Goal: Information Seeking & Learning: Compare options

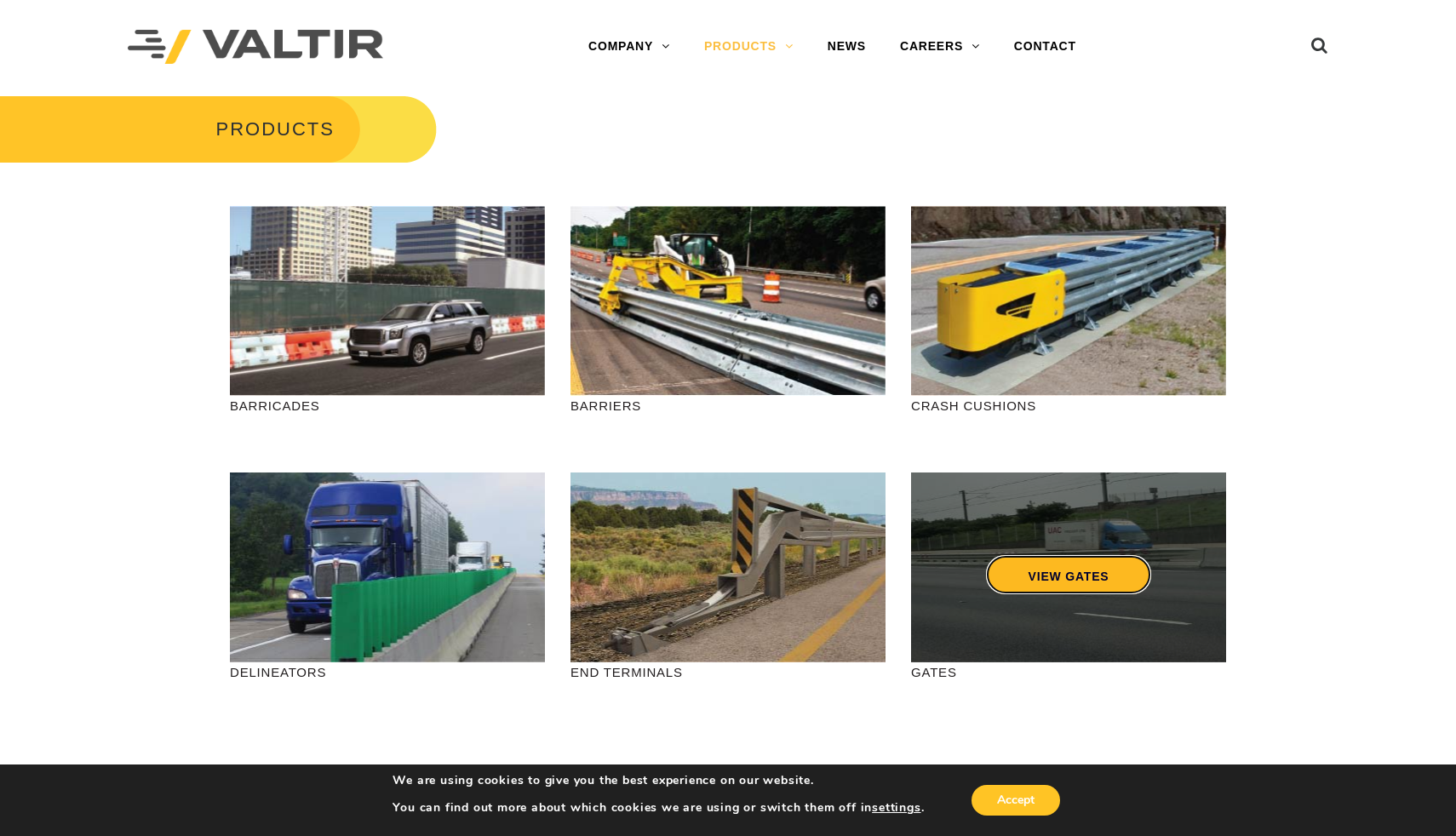
click at [1034, 581] on link "VIEW GATES" at bounding box center [1070, 575] width 166 height 39
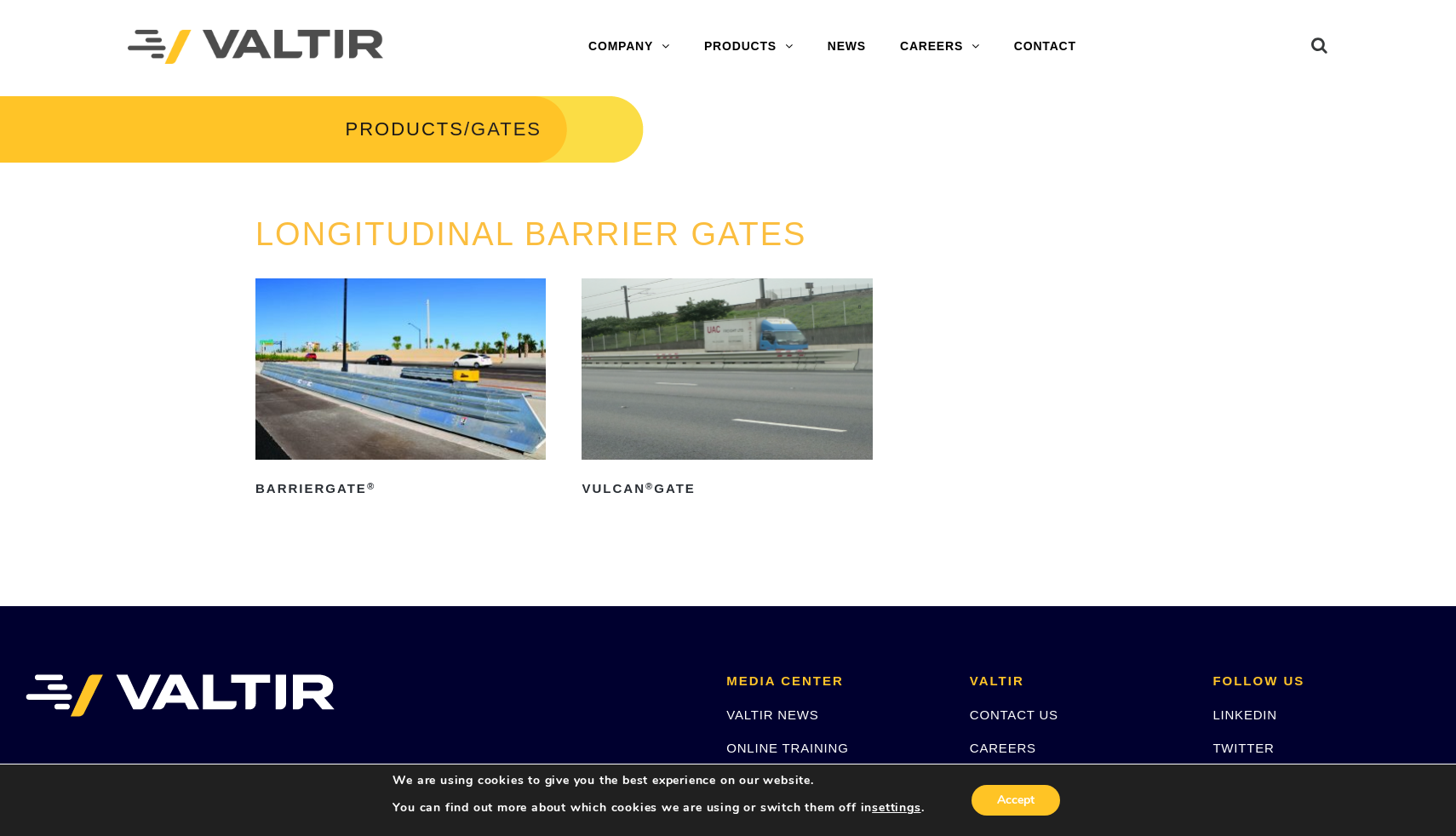
click at [444, 409] on img at bounding box center [400, 369] width 290 height 181
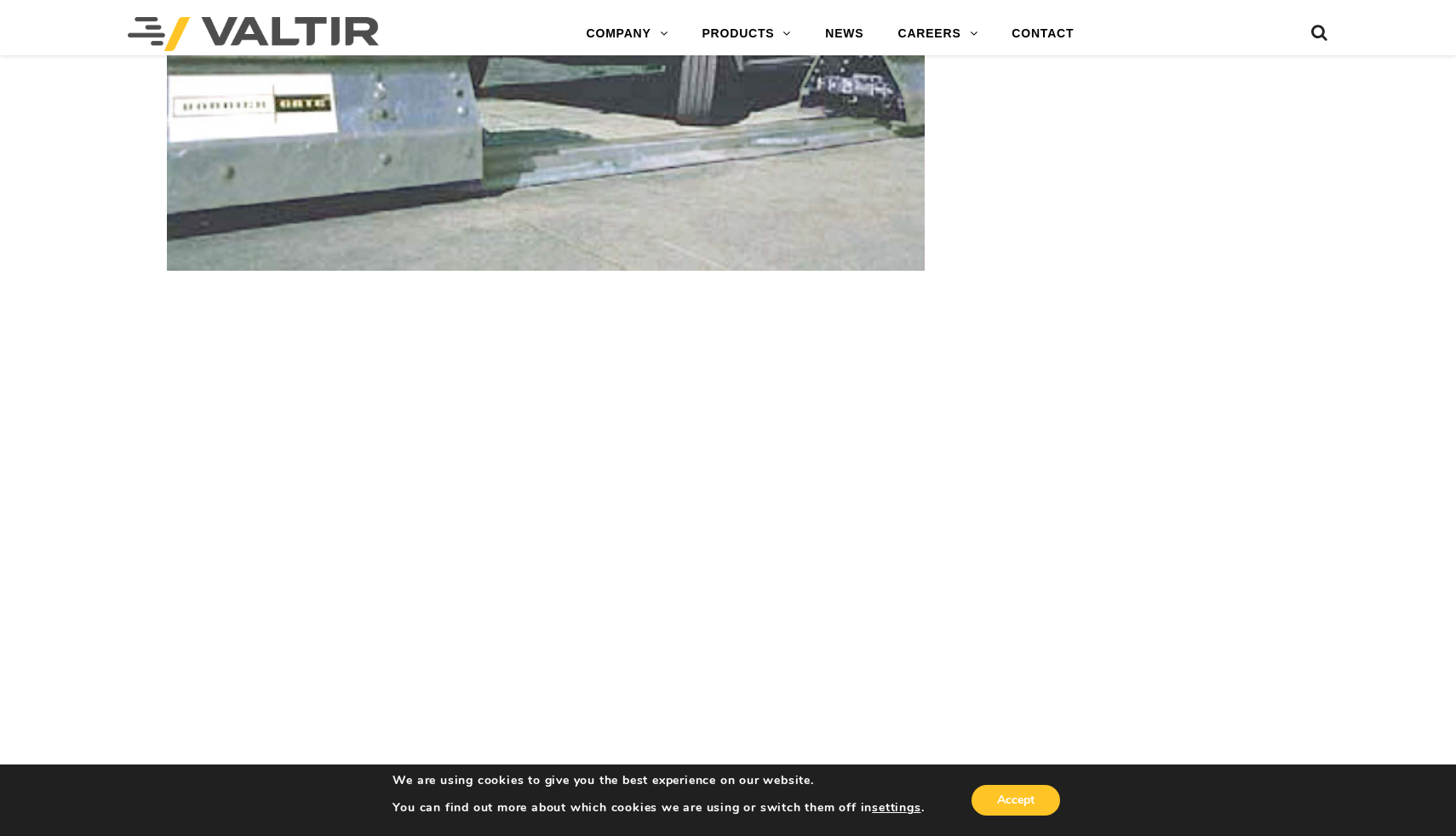
scroll to position [3052, 0]
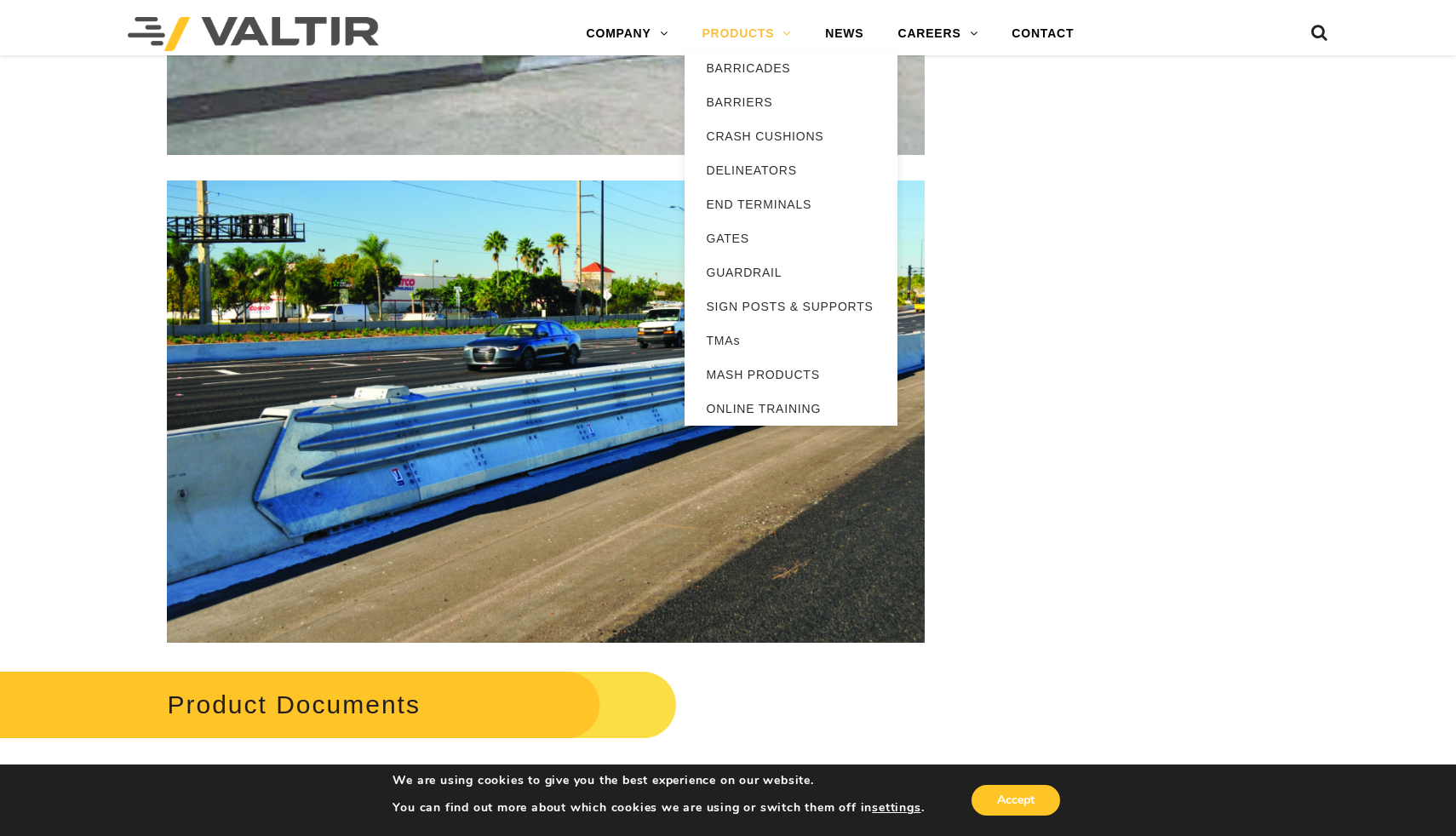
click at [759, 33] on link "PRODUCTS" at bounding box center [747, 34] width 123 height 34
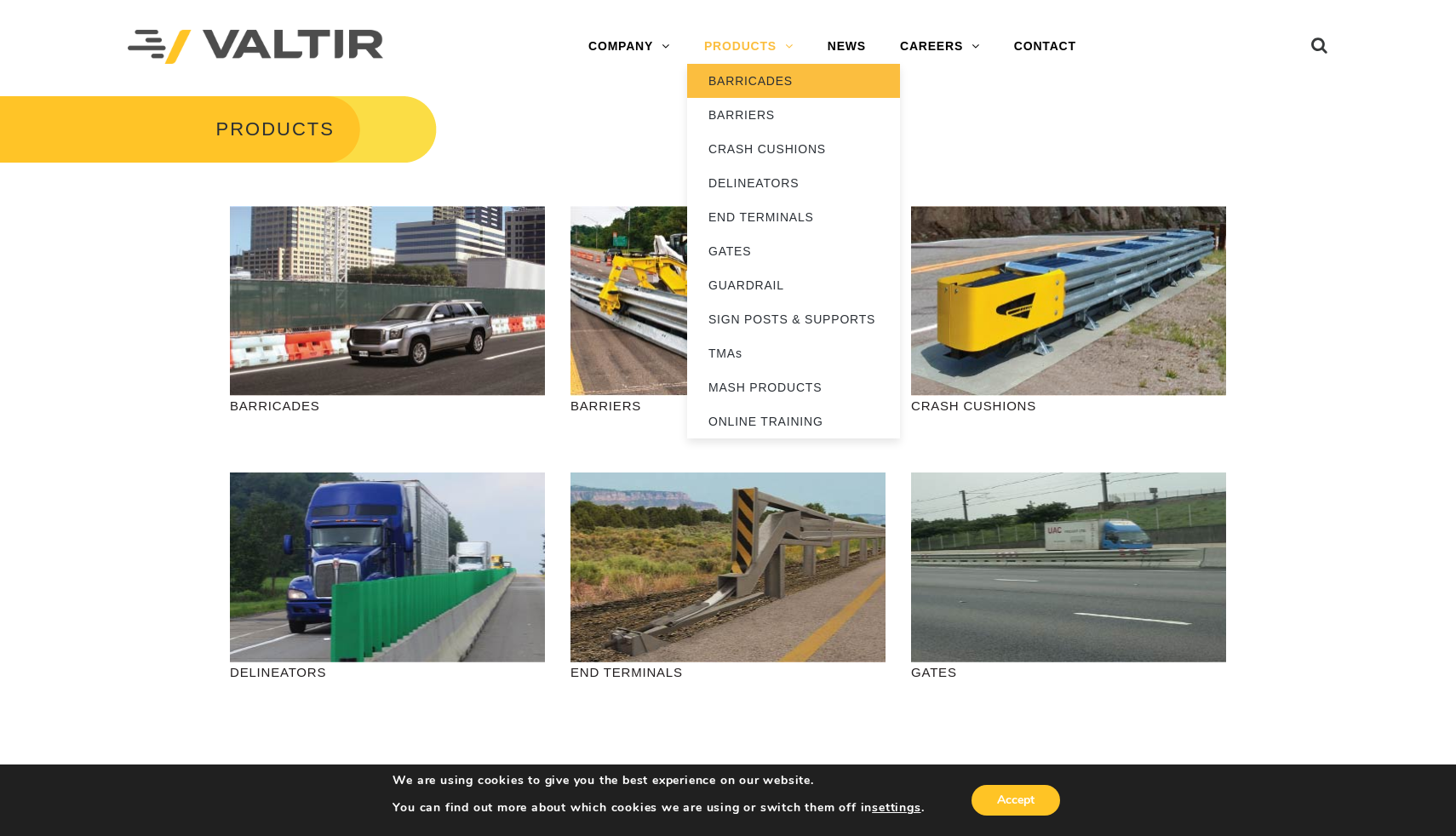
click at [765, 65] on link "BARRICADES" at bounding box center [793, 80] width 213 height 34
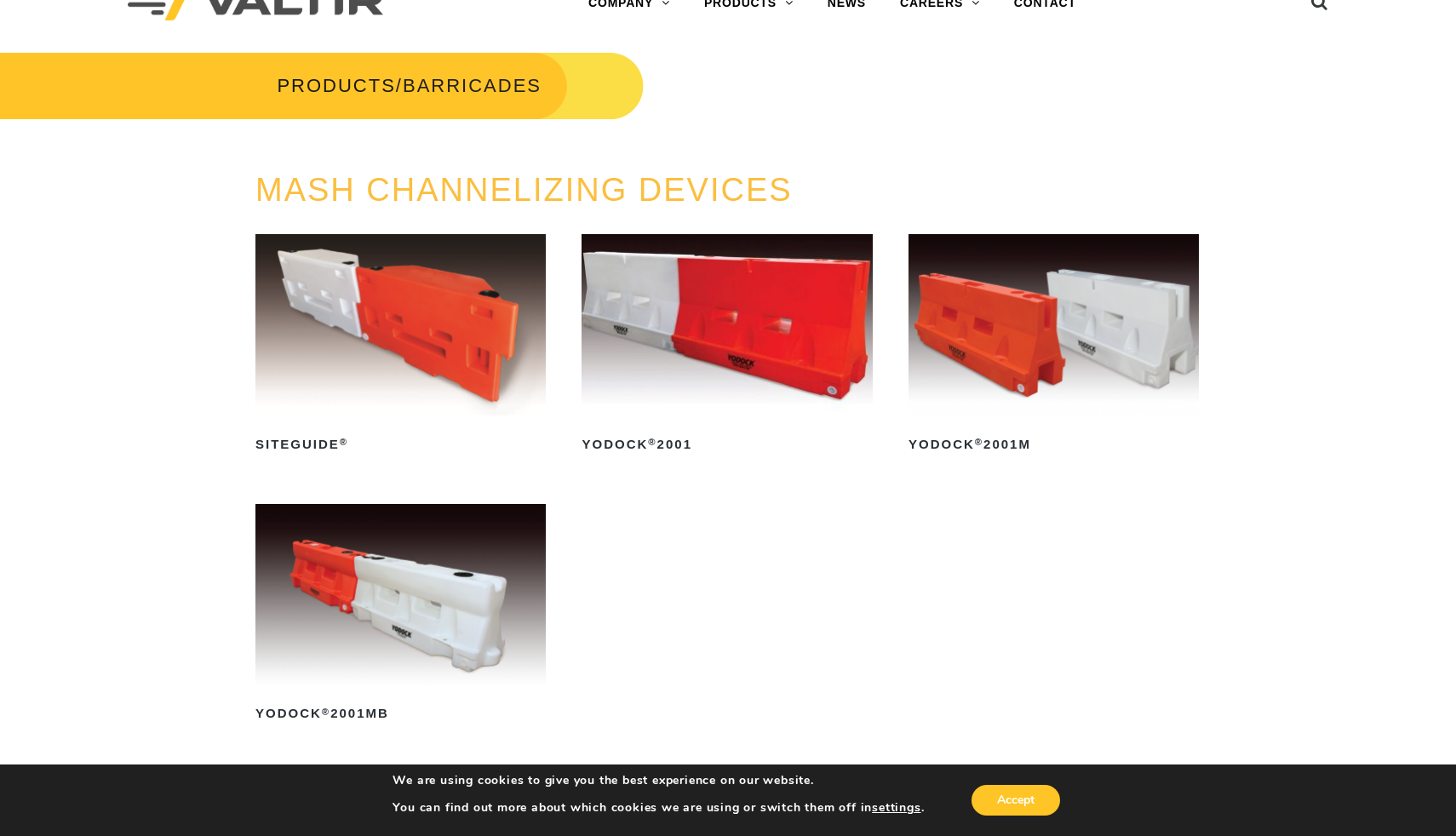
scroll to position [44, 0]
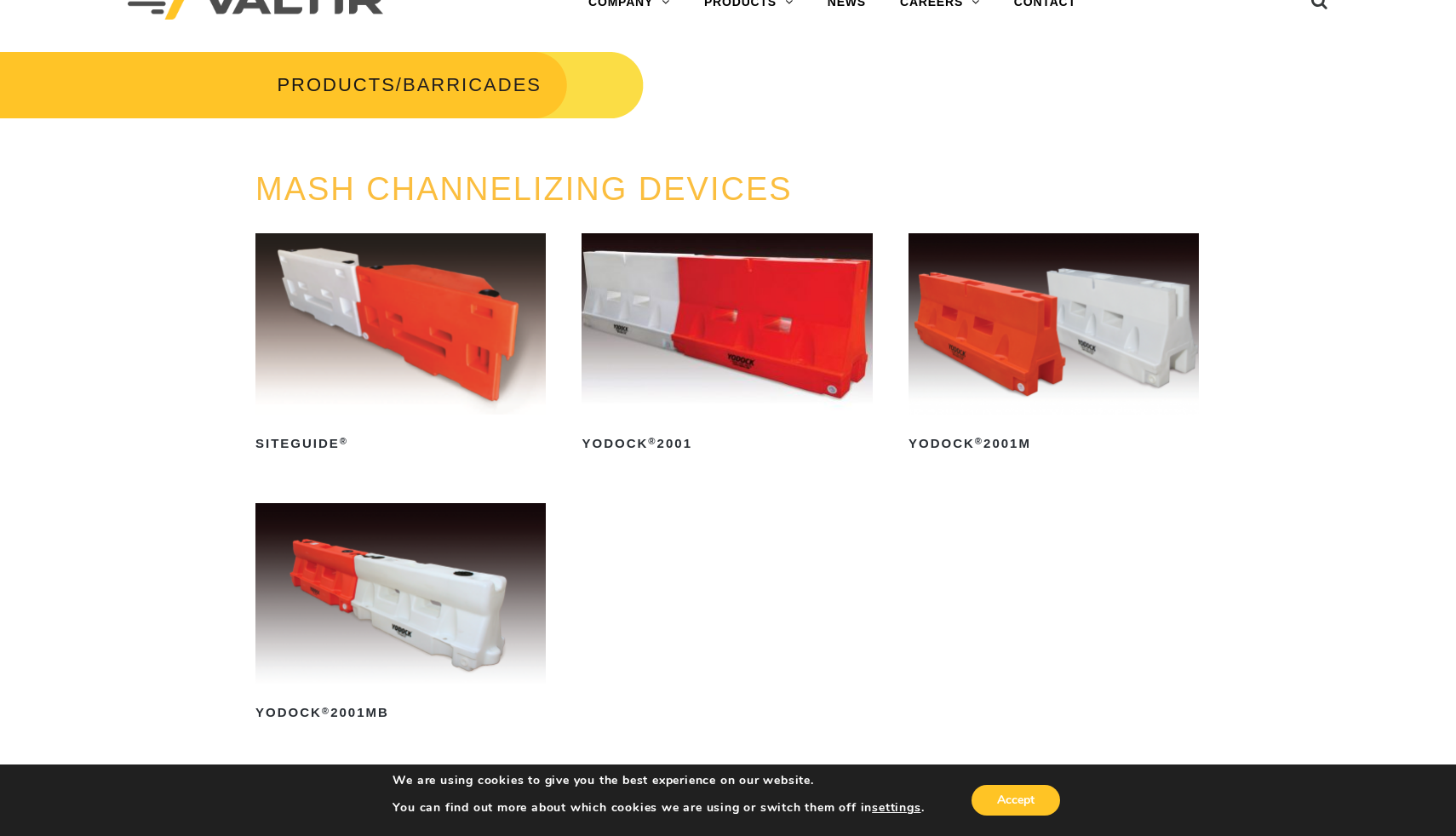
click at [734, 243] on img at bounding box center [726, 324] width 290 height 181
